Goal: Find specific page/section: Find specific page/section

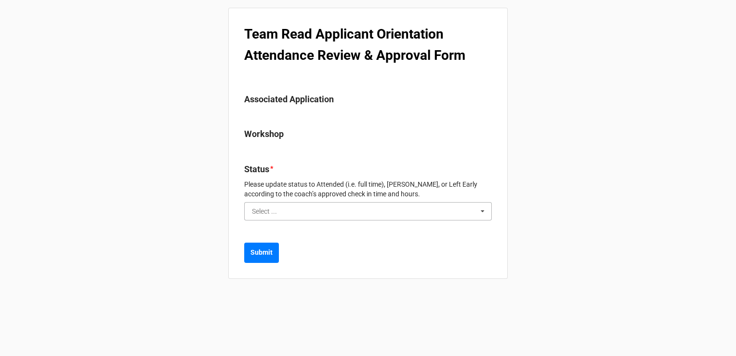
click at [365, 207] on input "text" at bounding box center [368, 210] width 247 height 17
click at [513, 182] on div "Team Read Applicant Orientation Attendance Review & Approval Form Associated Ap…" at bounding box center [368, 178] width 736 height 356
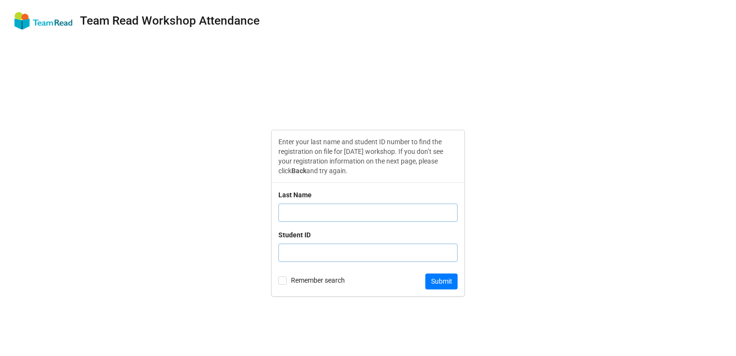
click at [373, 221] on input "text" at bounding box center [368, 212] width 179 height 18
